Goal: Communication & Community: Ask a question

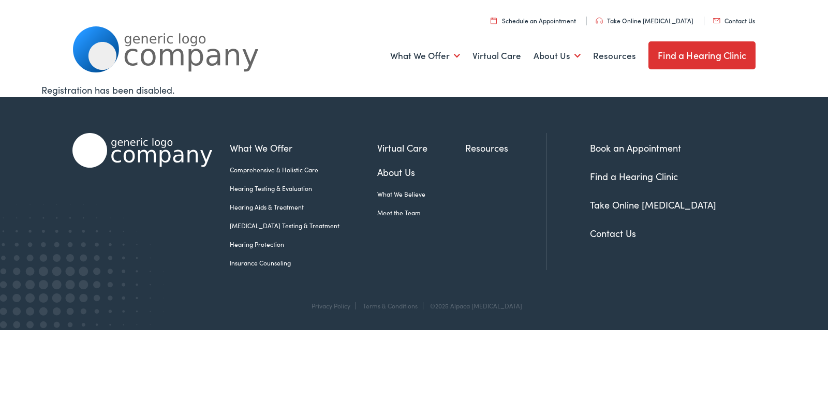
click at [713, 16] on link "Contact Us" at bounding box center [734, 20] width 42 height 9
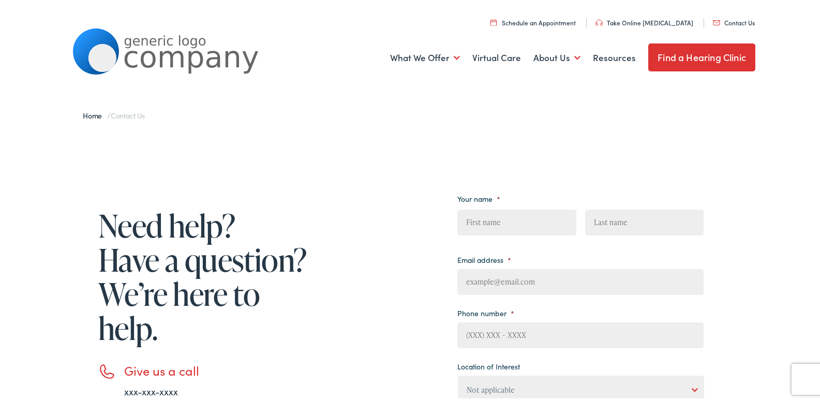
click at [573, 188] on div "Your name * First Last Email address * Phone number * Location of Interest Not …" at bounding box center [580, 380] width 246 height 398
drag, startPoint x: 551, startPoint y: 218, endPoint x: 549, endPoint y: 233, distance: 14.6
click at [551, 218] on input "First" at bounding box center [516, 220] width 118 height 26
type input "[PERSON_NAME]"
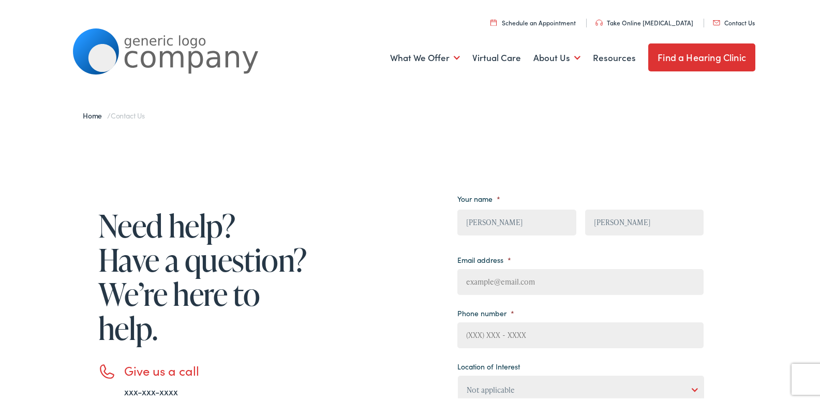
type input "[PERSON_NAME][EMAIL_ADDRESS][DOMAIN_NAME]"
type input "[PHONE_NUMBER]"
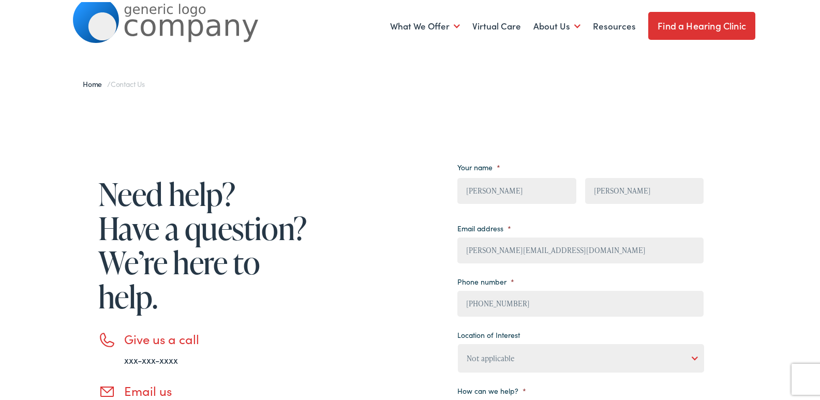
scroll to position [103, 0]
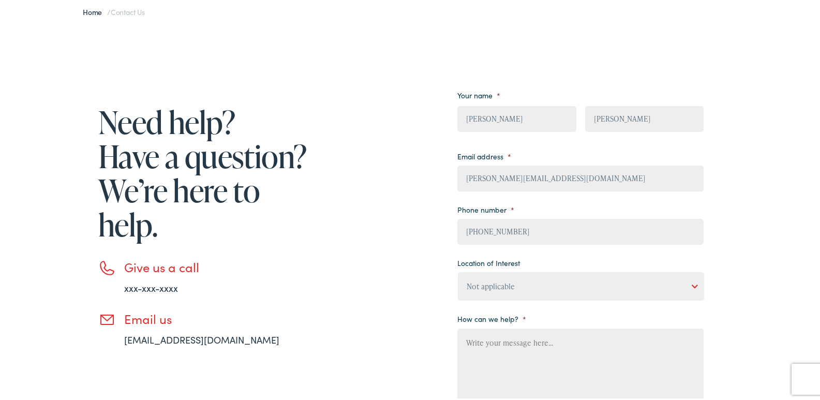
drag, startPoint x: 523, startPoint y: 355, endPoint x: 506, endPoint y: 248, distance: 108.4
click at [521, 350] on textarea "How can we help? *" at bounding box center [580, 367] width 246 height 83
paste textarea "I work with a local cleaning company that prides itself on a customer-focused a…"
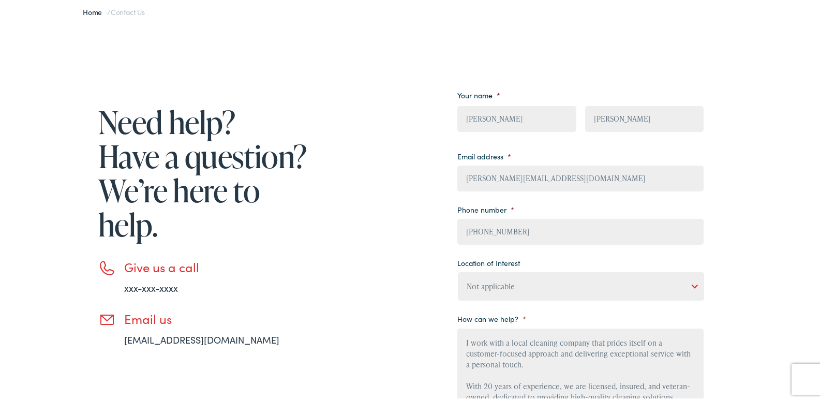
type textarea "I work with a local cleaning company that prides itself on a customer-focused a…"
drag, startPoint x: 506, startPoint y: 248, endPoint x: 507, endPoint y: 256, distance: 7.3
click at [505, 256] on label "Location of Interest" at bounding box center [488, 260] width 63 height 9
click at [505, 270] on select "Not applicable [PERSON_NAME] [MEDICAL_DATA], Seguin Estes [MEDICAL_DATA], San […" at bounding box center [581, 284] width 246 height 28
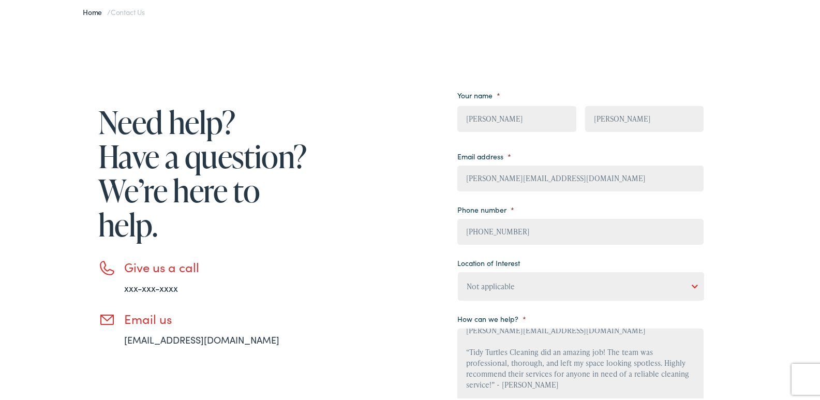
scroll to position [113, 0]
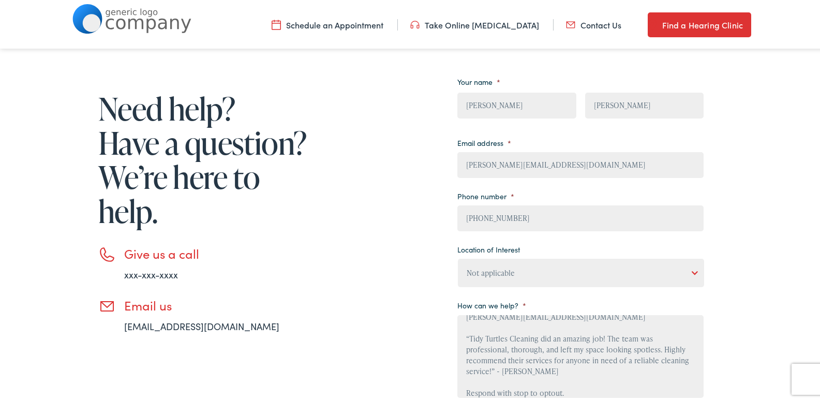
click at [511, 214] on input "[PHONE_NUMBER]" at bounding box center [580, 216] width 246 height 26
drag, startPoint x: 514, startPoint y: 280, endPoint x: 511, endPoint y: 286, distance: 6.7
click at [514, 280] on select "Not applicable [PERSON_NAME] [MEDICAL_DATA], Seguin Estes [MEDICAL_DATA], San […" at bounding box center [581, 271] width 246 height 28
click at [501, 272] on select "Not applicable [PERSON_NAME] [MEDICAL_DATA], Seguin Estes [MEDICAL_DATA], San […" at bounding box center [581, 271] width 246 height 28
select select "[PERSON_NAME] [MEDICAL_DATA], Seguin"
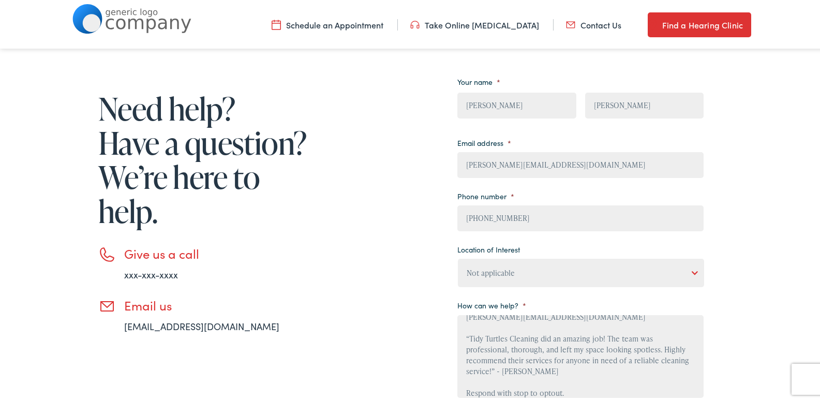
click at [458, 257] on select "Not applicable [PERSON_NAME] [MEDICAL_DATA], Seguin Estes [MEDICAL_DATA], San […" at bounding box center [581, 271] width 246 height 28
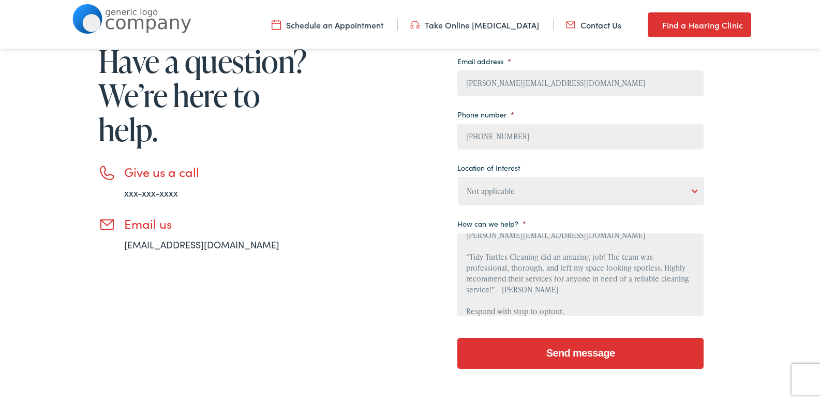
scroll to position [216, 0]
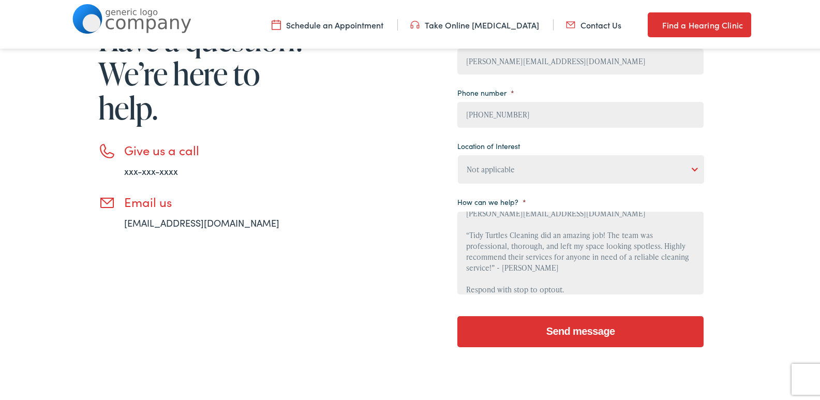
click at [551, 328] on input "Send message" at bounding box center [580, 329] width 246 height 31
click at [553, 323] on input "Send message" at bounding box center [580, 329] width 246 height 31
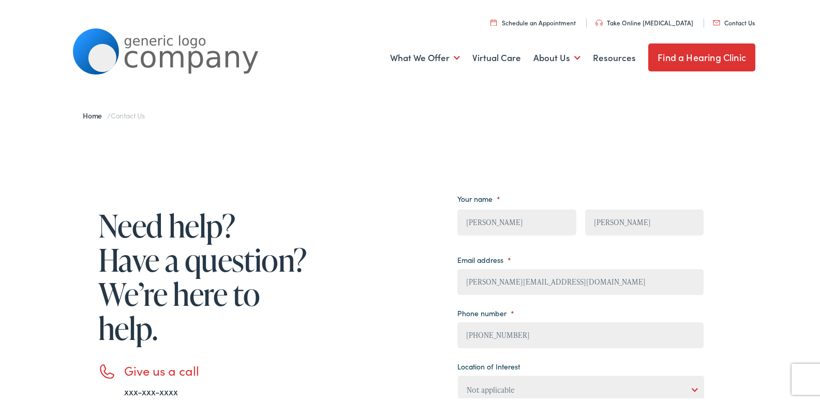
click at [391, 303] on div "Need help? Have a question? We’re here to help. Give us a call xxx-xxx-xxxx Ema…" at bounding box center [387, 380] width 631 height 398
click at [397, 304] on div "Need help? Have a question? We’re here to help. Give us a call xxx-xxx-xxxx Ema…" at bounding box center [387, 380] width 631 height 398
click at [416, 305] on div "Need help? Have a question? We’re here to help. Give us a call xxx-xxx-xxxx Ema…" at bounding box center [387, 380] width 631 height 398
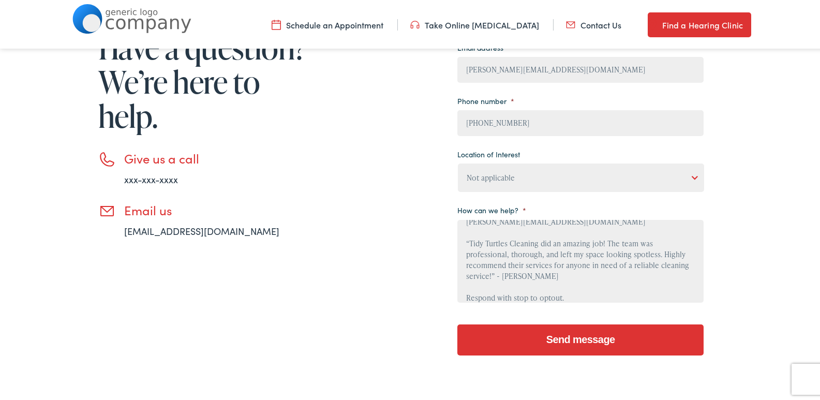
scroll to position [207, 0]
